Goal: Task Accomplishment & Management: Manage account settings

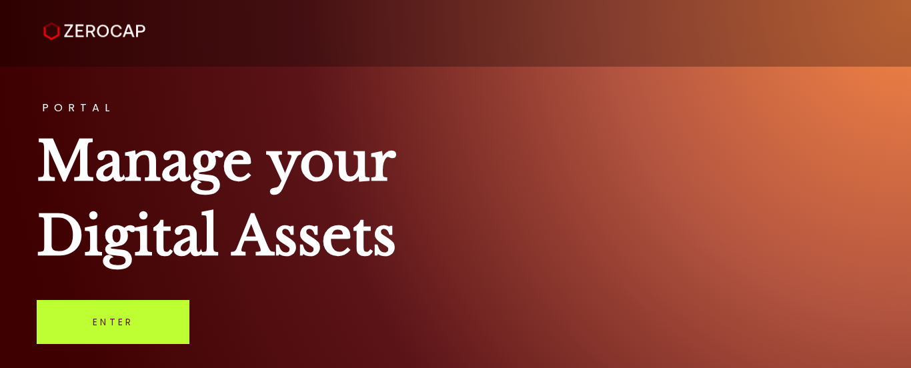
click at [160, 327] on link "Enter" at bounding box center [113, 322] width 153 height 44
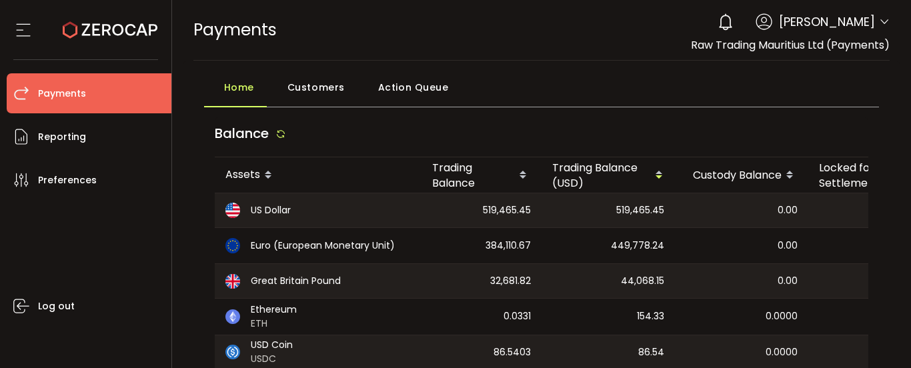
click at [881, 19] on icon at bounding box center [884, 22] width 11 height 11
click at [879, 18] on icon at bounding box center [884, 22] width 11 height 11
click at [626, 57] on div "PAYMENTS Buy Power $0.00 USD Payments Payments Verify Your Identity 0 [PERSON_N…" at bounding box center [541, 30] width 697 height 60
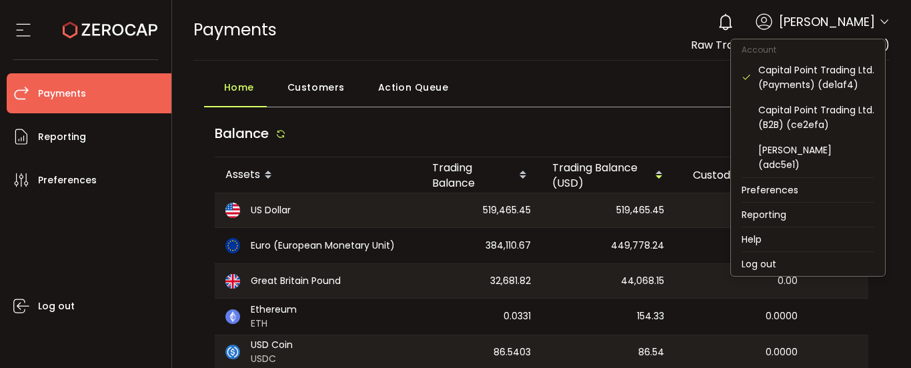
click at [879, 21] on icon at bounding box center [884, 22] width 11 height 11
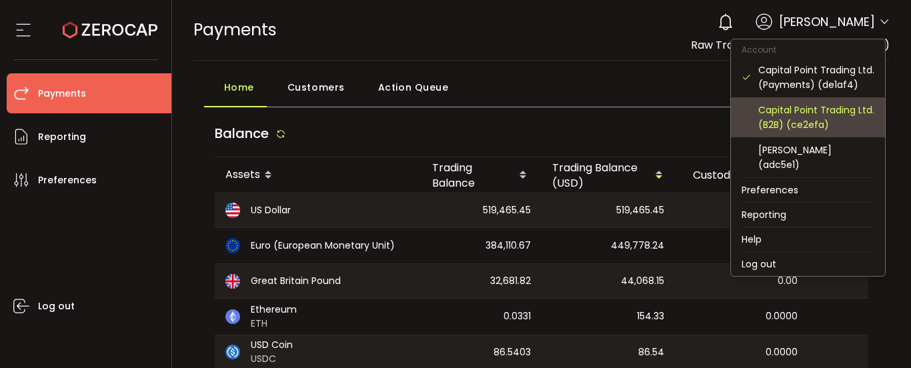
click at [829, 119] on div "Capital Point Trading Ltd. (B2B) (ce2efa)" at bounding box center [817, 117] width 116 height 29
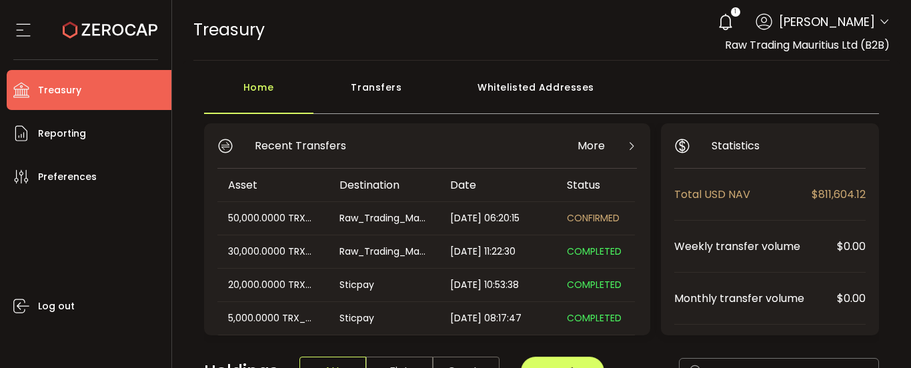
click at [879, 20] on icon at bounding box center [884, 22] width 11 height 11
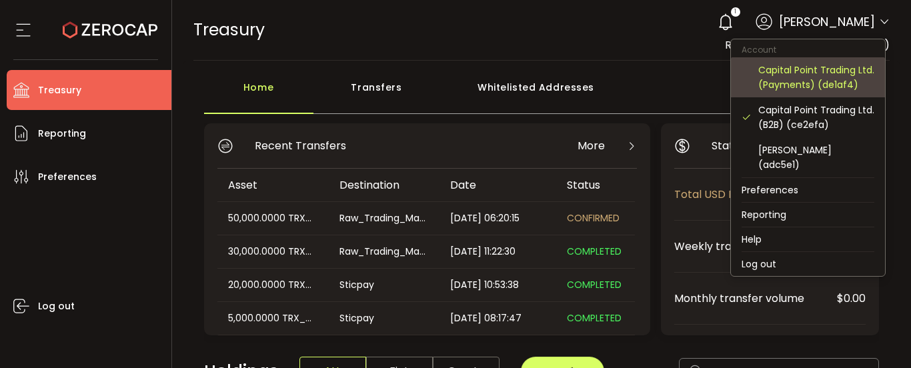
click at [808, 84] on div "Capital Point Trading Ltd. (Payments) (de1af4)" at bounding box center [817, 77] width 116 height 29
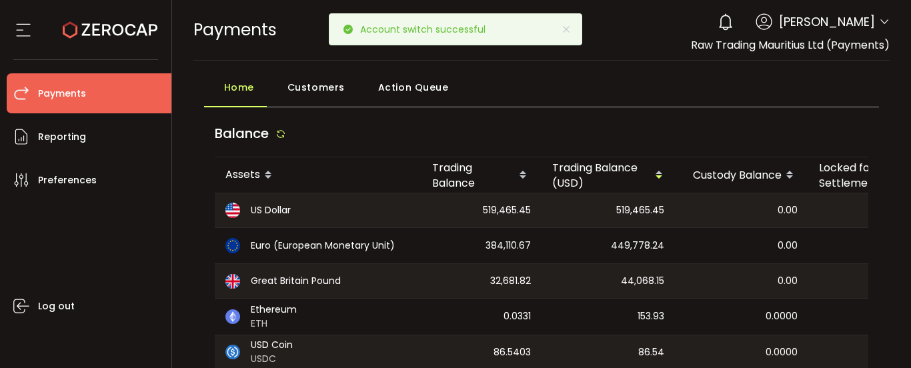
scroll to position [67, 0]
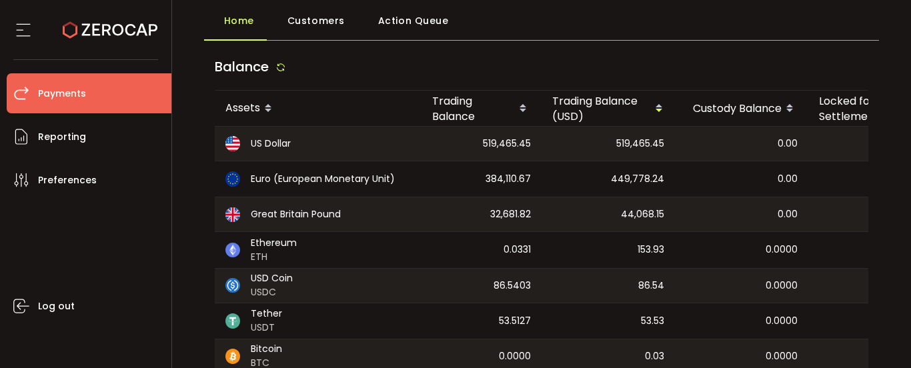
click at [638, 69] on div "Balance" at bounding box center [542, 70] width 654 height 41
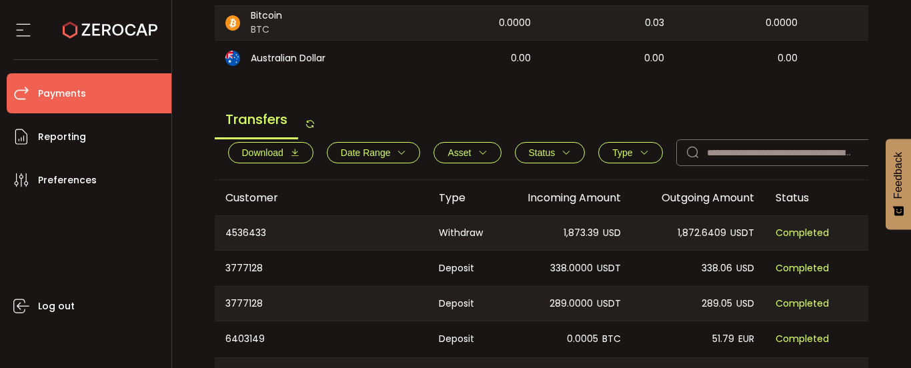
scroll to position [467, 0]
